Goal: Communication & Community: Participate in discussion

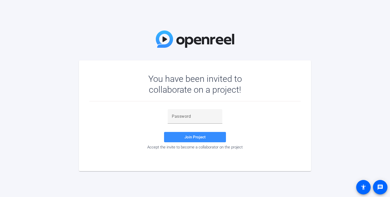
click at [187, 109] on div "Join Project Accept the invite to become a collaborator on the project" at bounding box center [195, 129] width 212 height 57
click at [183, 114] on input "text" at bounding box center [195, 116] width 46 height 6
paste input "4^xg2w"
type input "4^xg2w"
click at [260, 109] on div "4^xg2w Join Project Accept the invite to become a collaborator on the project" at bounding box center [195, 129] width 212 height 57
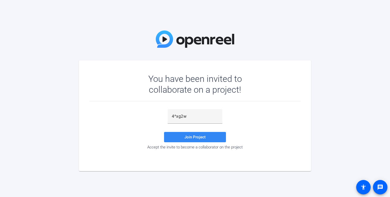
click at [189, 140] on span at bounding box center [195, 137] width 62 height 12
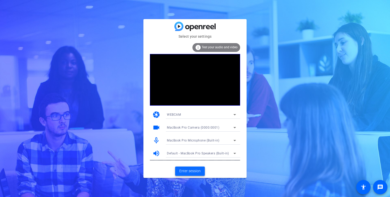
click at [185, 170] on span "Enter session" at bounding box center [189, 170] width 21 height 5
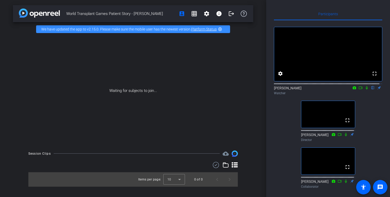
click at [365, 118] on div "fullscreen settings [PERSON_NAME] flip Watcher fullscreen [PERSON_NAME] Directo…" at bounding box center [328, 105] width 108 height 170
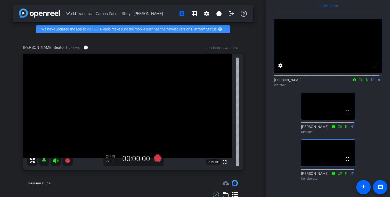
scroll to position [18, 0]
click at [277, 116] on div "fullscreen settings [PERSON_NAME] flip Watcher fullscreen [PERSON_NAME] Directo…" at bounding box center [328, 97] width 108 height 170
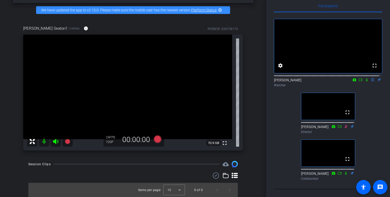
scroll to position [23, 0]
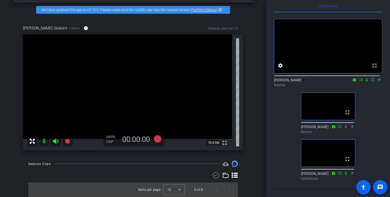
click at [286, 109] on div "fullscreen settings [PERSON_NAME] flip Watcher fullscreen [PERSON_NAME] Directo…" at bounding box center [328, 97] width 108 height 170
click at [285, 92] on div "fullscreen settings [PERSON_NAME] flip Watcher fullscreen [PERSON_NAME] Directo…" at bounding box center [328, 97] width 108 height 170
click at [280, 127] on div "fullscreen settings [PERSON_NAME] flip Watcher fullscreen [PERSON_NAME] Directo…" at bounding box center [328, 97] width 108 height 170
click at [370, 99] on div "fullscreen settings [PERSON_NAME] flip Watcher fullscreen [PERSON_NAME] Directo…" at bounding box center [328, 97] width 108 height 170
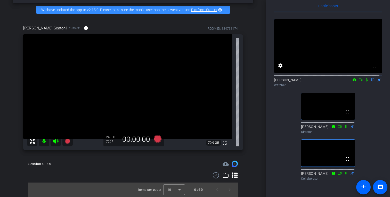
click at [360, 139] on div "fullscreen settings [PERSON_NAME] flip Watcher fullscreen [PERSON_NAME] Directo…" at bounding box center [328, 97] width 108 height 170
click at [275, 102] on div "fullscreen settings [PERSON_NAME] flip Watcher fullscreen [PERSON_NAME] Directo…" at bounding box center [328, 97] width 108 height 170
click at [274, 100] on div "fullscreen settings [PERSON_NAME] flip Watcher fullscreen [PERSON_NAME] Directo…" at bounding box center [328, 97] width 108 height 170
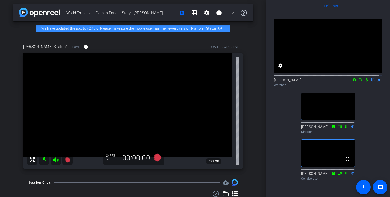
scroll to position [0, 0]
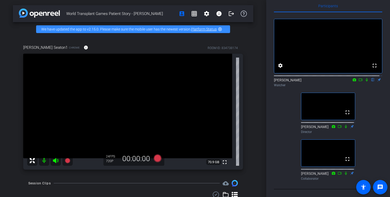
click at [151, 39] on div "World Transplant Games Patient Story - [PERSON_NAME] account_box grid_on settin…" at bounding box center [133, 98] width 266 height 197
click at [365, 78] on icon at bounding box center [367, 80] width 4 height 4
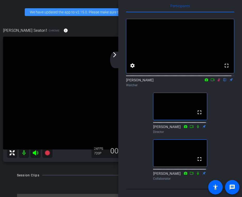
click at [218, 78] on icon at bounding box center [219, 79] width 3 height 3
click at [217, 78] on icon at bounding box center [219, 80] width 4 height 4
click at [220, 120] on div "fullscreen settings [PERSON_NAME] flip Watcher fullscreen [PERSON_NAME] Directo…" at bounding box center [180, 97] width 108 height 170
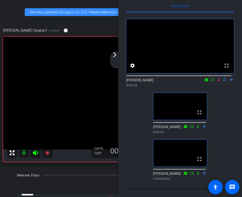
click at [211, 78] on icon at bounding box center [213, 80] width 4 height 4
click at [218, 78] on icon at bounding box center [219, 79] width 3 height 3
click at [217, 78] on icon at bounding box center [219, 80] width 4 height 4
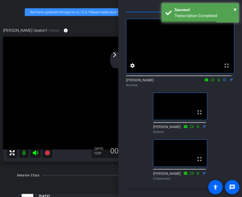
click at [217, 78] on icon at bounding box center [219, 80] width 4 height 4
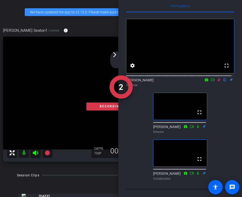
click at [211, 78] on icon at bounding box center [213, 80] width 4 height 4
click at [211, 77] on div "[PERSON_NAME] Watcher" at bounding box center [180, 82] width 108 height 10
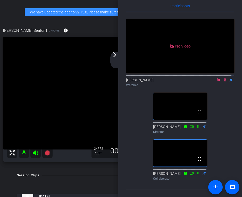
click at [217, 78] on icon at bounding box center [219, 80] width 4 height 4
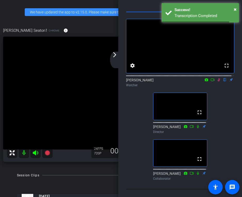
click at [217, 78] on icon at bounding box center [219, 80] width 4 height 4
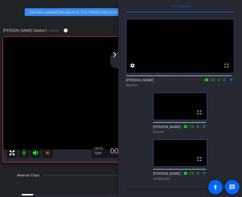
click at [211, 78] on icon at bounding box center [213, 80] width 4 height 4
click at [223, 78] on icon at bounding box center [225, 80] width 4 height 4
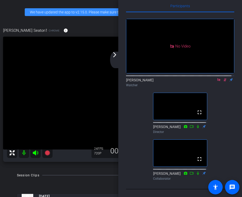
click at [218, 78] on icon at bounding box center [219, 79] width 3 height 3
click at [85, 35] on div "[PERSON_NAME] Seaton1 Chrome info ROOM ID: 834738174" at bounding box center [121, 30] width 236 height 12
click at [211, 78] on icon at bounding box center [213, 80] width 4 height 4
click at [218, 78] on icon at bounding box center [219, 80] width 4 height 4
click at [218, 78] on icon at bounding box center [219, 79] width 3 height 3
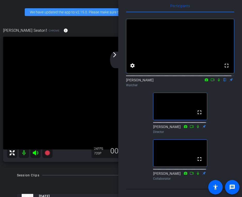
click at [218, 78] on icon at bounding box center [219, 79] width 2 height 3
click at [211, 78] on icon at bounding box center [213, 80] width 4 height 4
click at [217, 78] on icon at bounding box center [219, 80] width 4 height 4
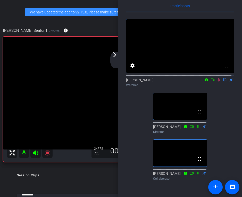
click at [211, 78] on icon at bounding box center [213, 80] width 4 height 4
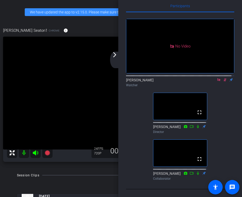
click at [218, 78] on icon at bounding box center [219, 79] width 3 height 3
click at [217, 78] on icon at bounding box center [219, 80] width 4 height 4
click at [211, 78] on icon at bounding box center [213, 80] width 4 height 4
click at [223, 77] on mat-icon at bounding box center [225, 79] width 6 height 5
click at [217, 78] on icon at bounding box center [219, 80] width 4 height 4
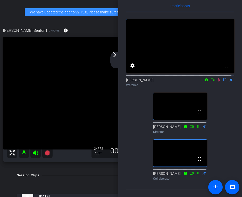
click at [211, 78] on icon at bounding box center [213, 80] width 4 height 4
click at [216, 77] on mat-icon at bounding box center [219, 79] width 6 height 5
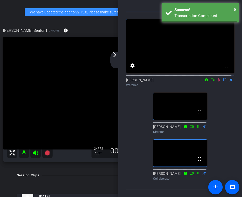
click at [218, 78] on icon at bounding box center [219, 79] width 3 height 3
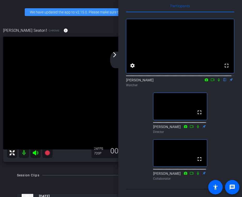
click at [219, 97] on div "fullscreen settings [PERSON_NAME] flip Watcher fullscreen [PERSON_NAME] Directo…" at bounding box center [180, 97] width 108 height 170
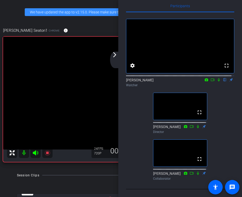
click at [211, 78] on icon at bounding box center [213, 80] width 4 height 4
click at [223, 78] on icon at bounding box center [225, 80] width 4 height 4
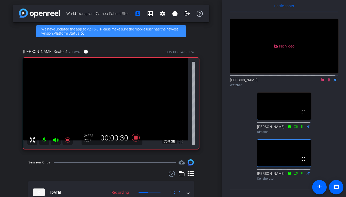
click at [321, 78] on icon at bounding box center [323, 80] width 4 height 4
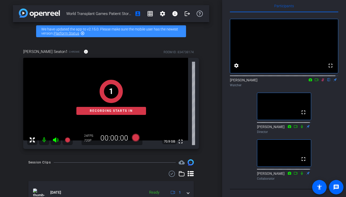
click at [315, 78] on icon at bounding box center [317, 80] width 4 height 4
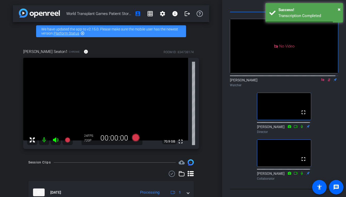
click at [321, 78] on icon at bounding box center [323, 80] width 4 height 4
drag, startPoint x: 321, startPoint y: 75, endPoint x: 320, endPoint y: 102, distance: 27.6
click at [320, 102] on div "fullscreen settings [PERSON_NAME] flip Watcher fullscreen [PERSON_NAME] Directo…" at bounding box center [284, 97] width 108 height 170
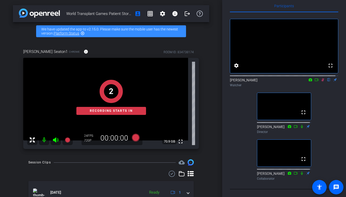
click at [315, 78] on icon at bounding box center [317, 79] width 4 height 3
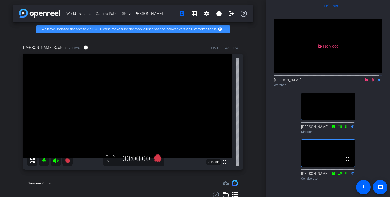
click at [365, 78] on icon at bounding box center [367, 80] width 4 height 4
click at [359, 78] on icon at bounding box center [361, 80] width 4 height 4
click at [366, 78] on icon at bounding box center [367, 79] width 3 height 3
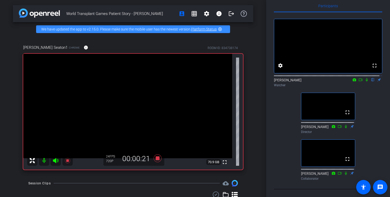
click at [359, 78] on icon at bounding box center [361, 80] width 4 height 4
click at [371, 78] on icon at bounding box center [373, 80] width 4 height 4
click at [379, 184] on mat-icon "message" at bounding box center [380, 187] width 6 height 6
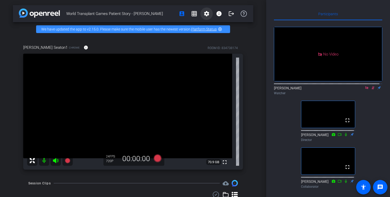
click at [204, 12] on mat-icon "settings" at bounding box center [207, 14] width 6 height 6
click at [203, 11] on div at bounding box center [195, 98] width 390 height 197
click at [229, 12] on mat-icon "logout" at bounding box center [231, 14] width 6 height 6
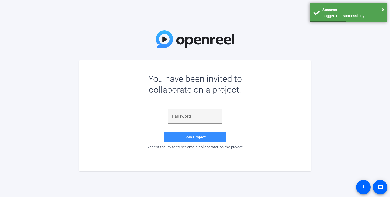
click at [215, 30] on div "You have been invited to collaborate on a project! Join Project Accept the invi…" at bounding box center [195, 98] width 390 height 197
click at [231, 60] on mat-card "You have been invited to collaborate on a project! Join Project Accept the invi…" at bounding box center [195, 115] width 232 height 111
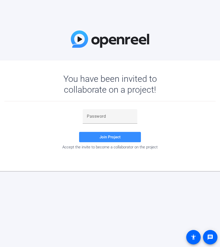
click at [165, 62] on mat-card "You have been invited to collaborate on a project! Join Project Accept the invi…" at bounding box center [110, 115] width 232 height 111
